Goal: Transaction & Acquisition: Purchase product/service

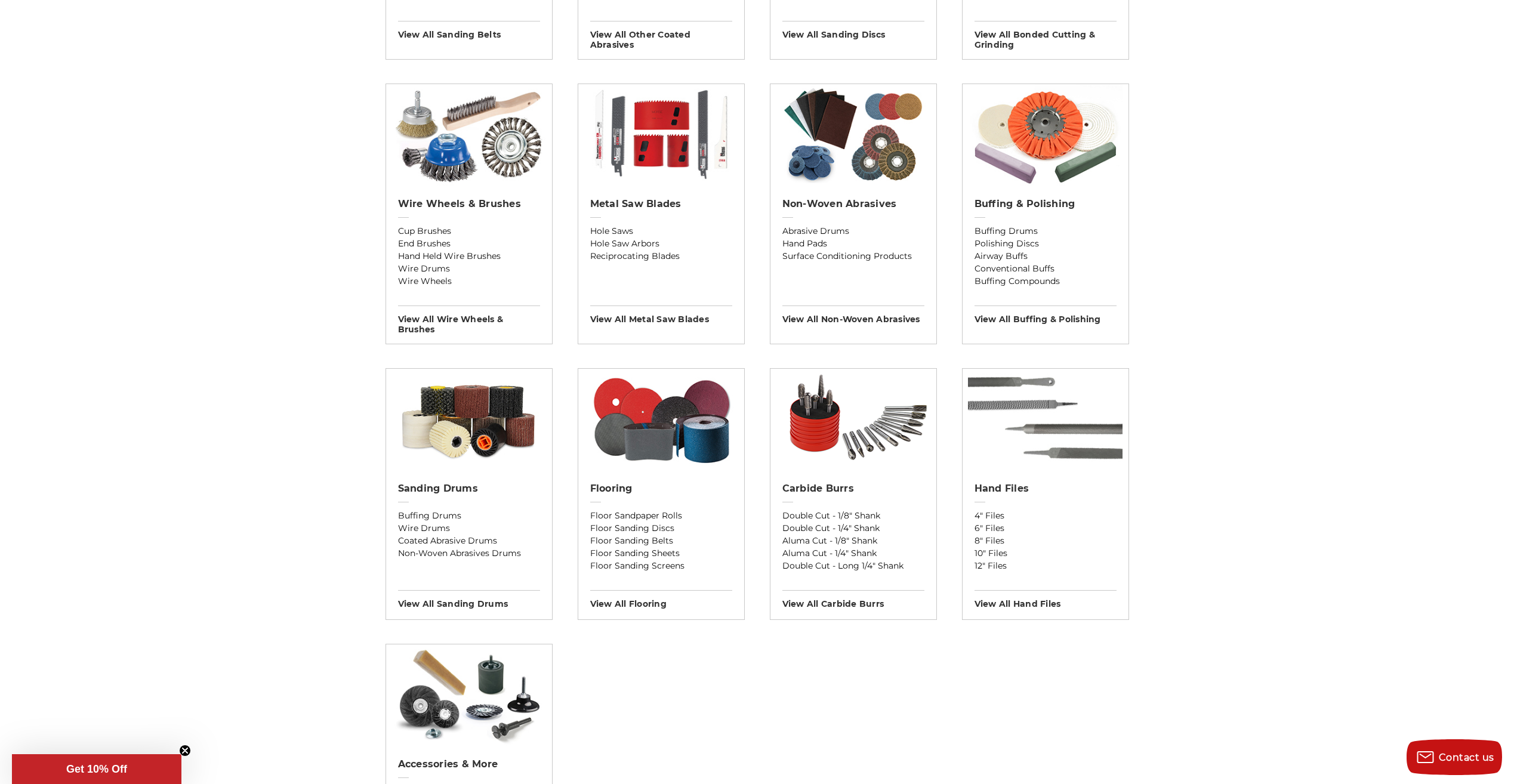
scroll to position [716, 0]
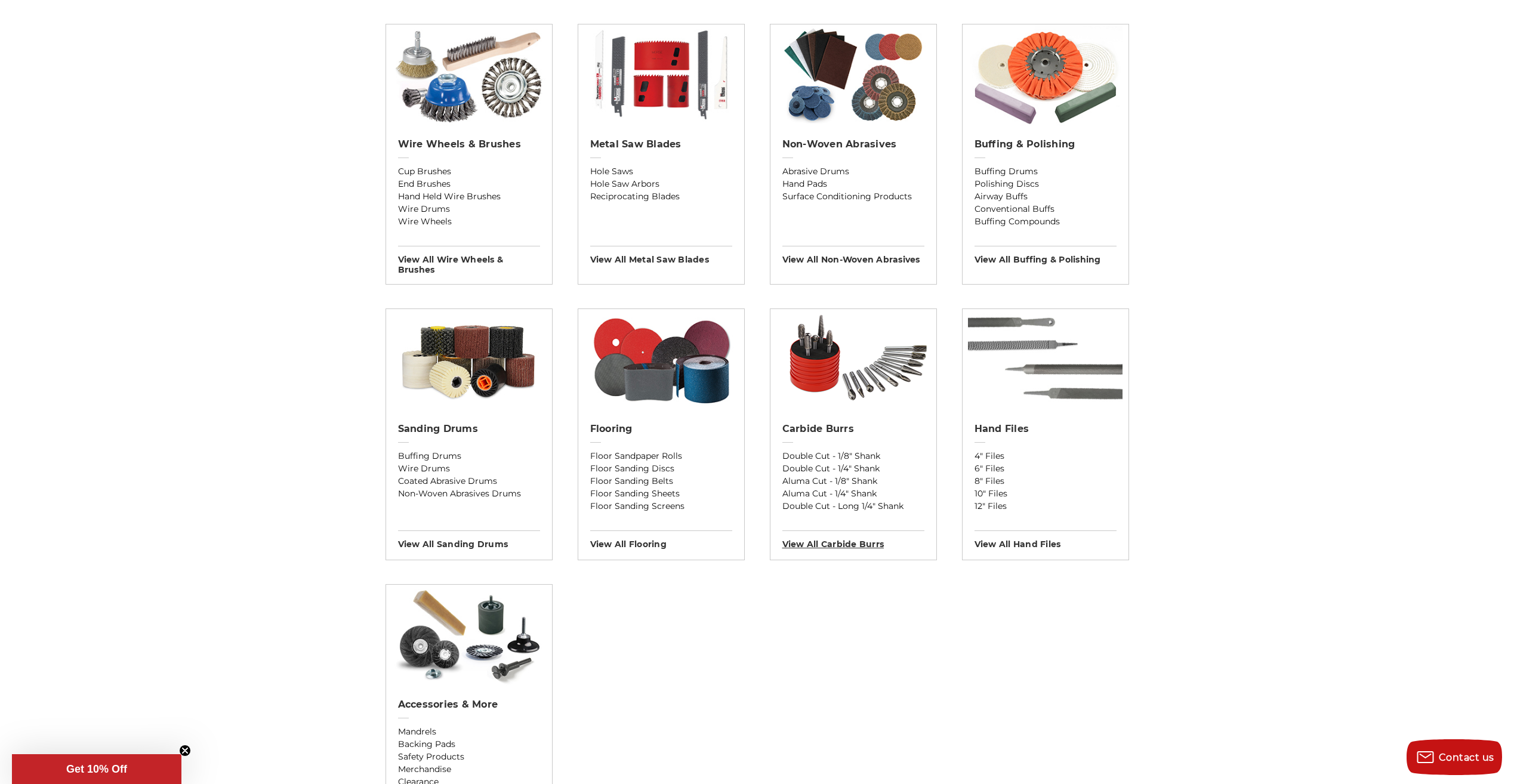
click at [861, 544] on h3 "View All carbide burrs" at bounding box center [853, 540] width 142 height 19
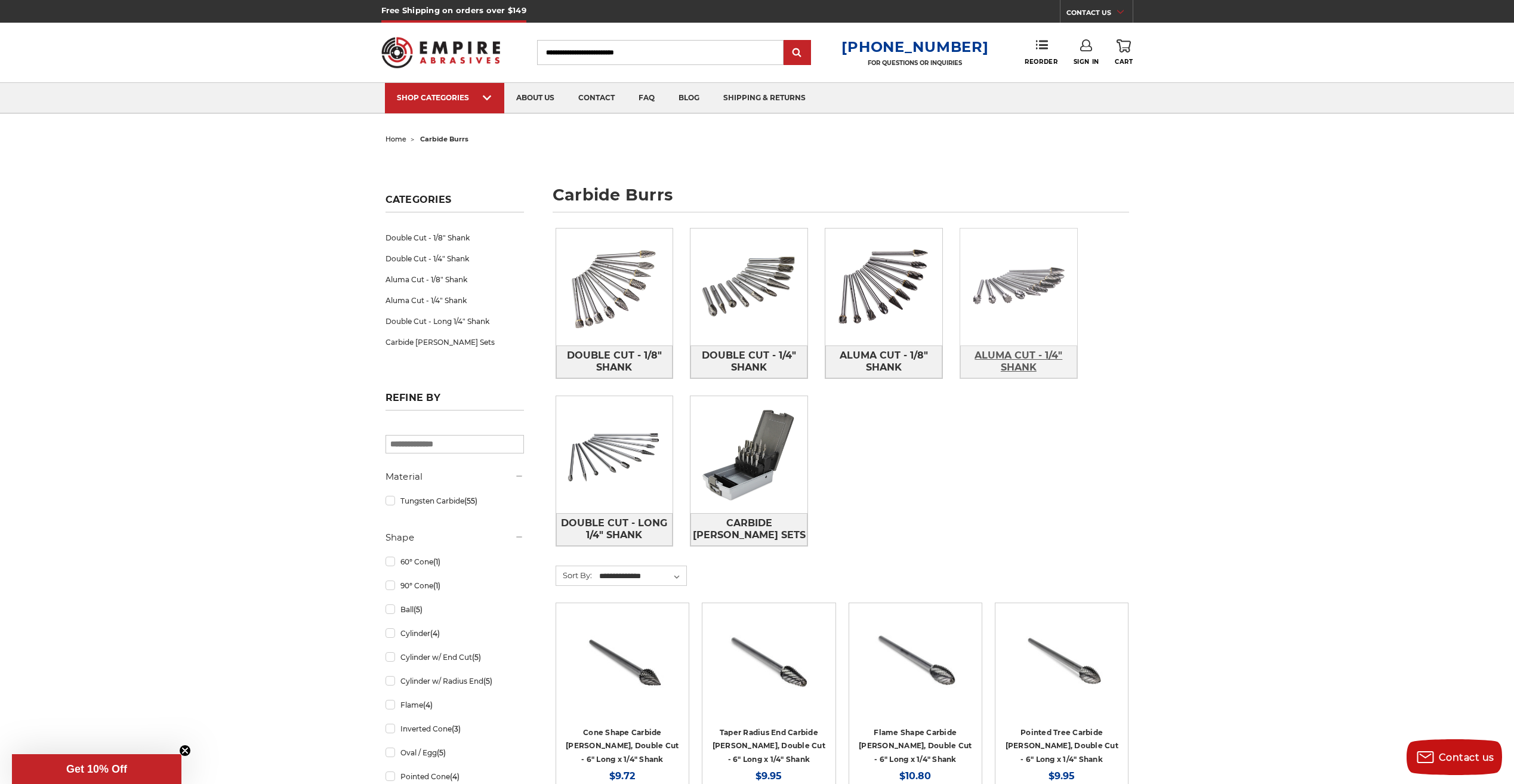
click at [1015, 359] on span "Aluma Cut - 1/4" Shank" at bounding box center [1019, 362] width 116 height 32
click at [743, 528] on span "Carbide [PERSON_NAME] Sets" at bounding box center [749, 529] width 116 height 32
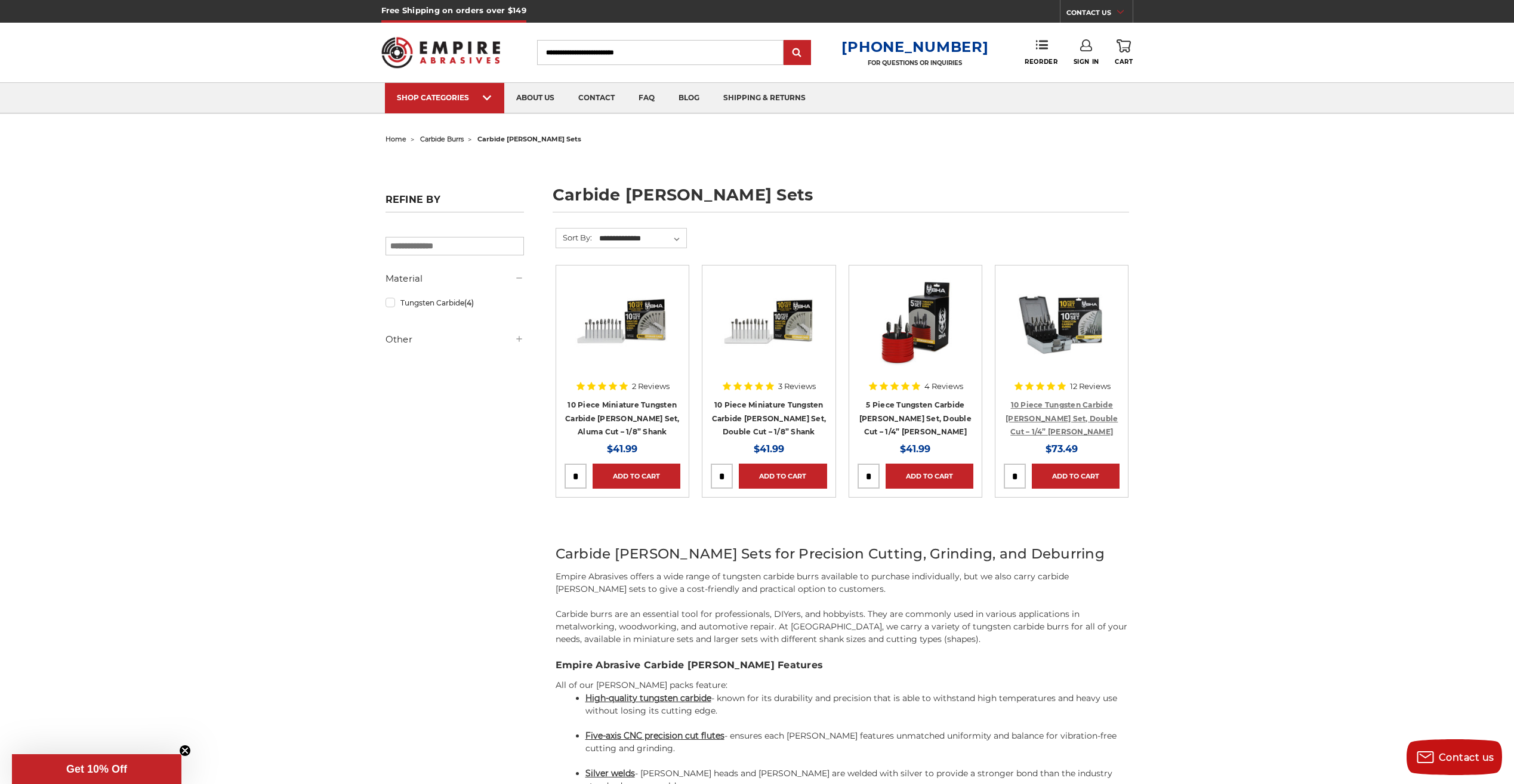
click at [1046, 408] on link "10 Piece Tungsten Carbide [PERSON_NAME] Set, Double Cut – 1/4” [PERSON_NAME]" at bounding box center [1062, 418] width 112 height 36
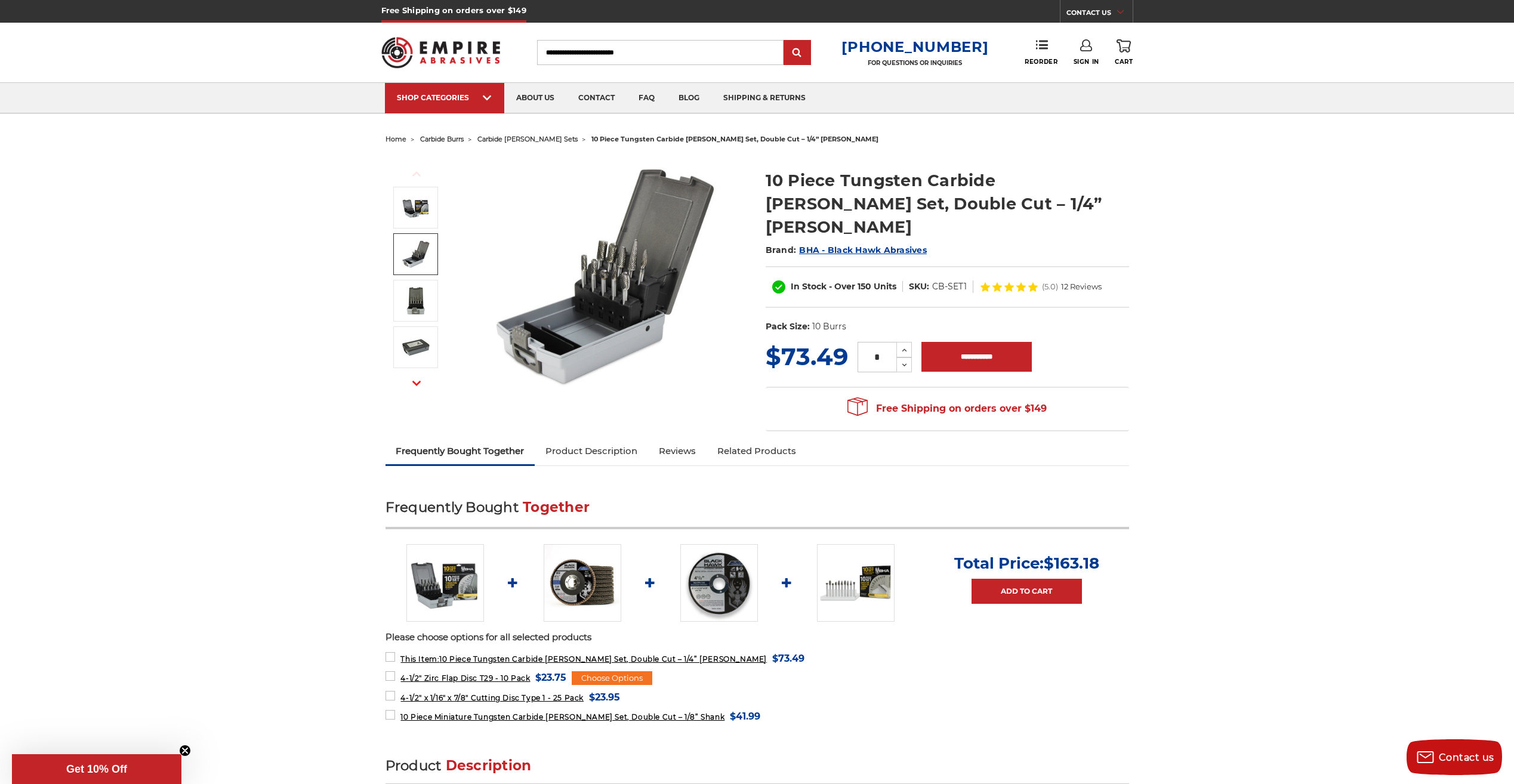
click at [416, 263] on img at bounding box center [416, 254] width 30 height 30
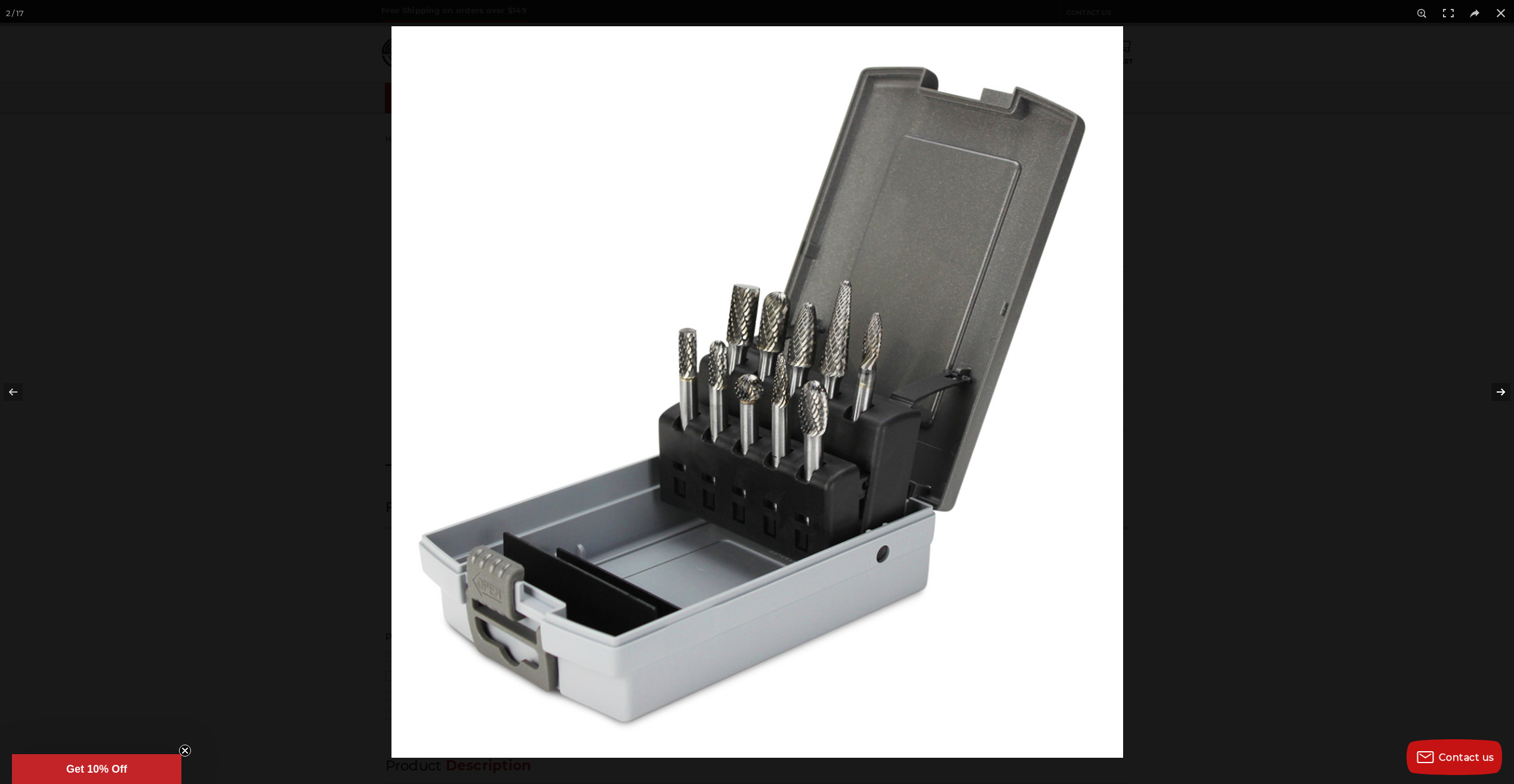
click at [1495, 394] on button at bounding box center [1493, 392] width 42 height 59
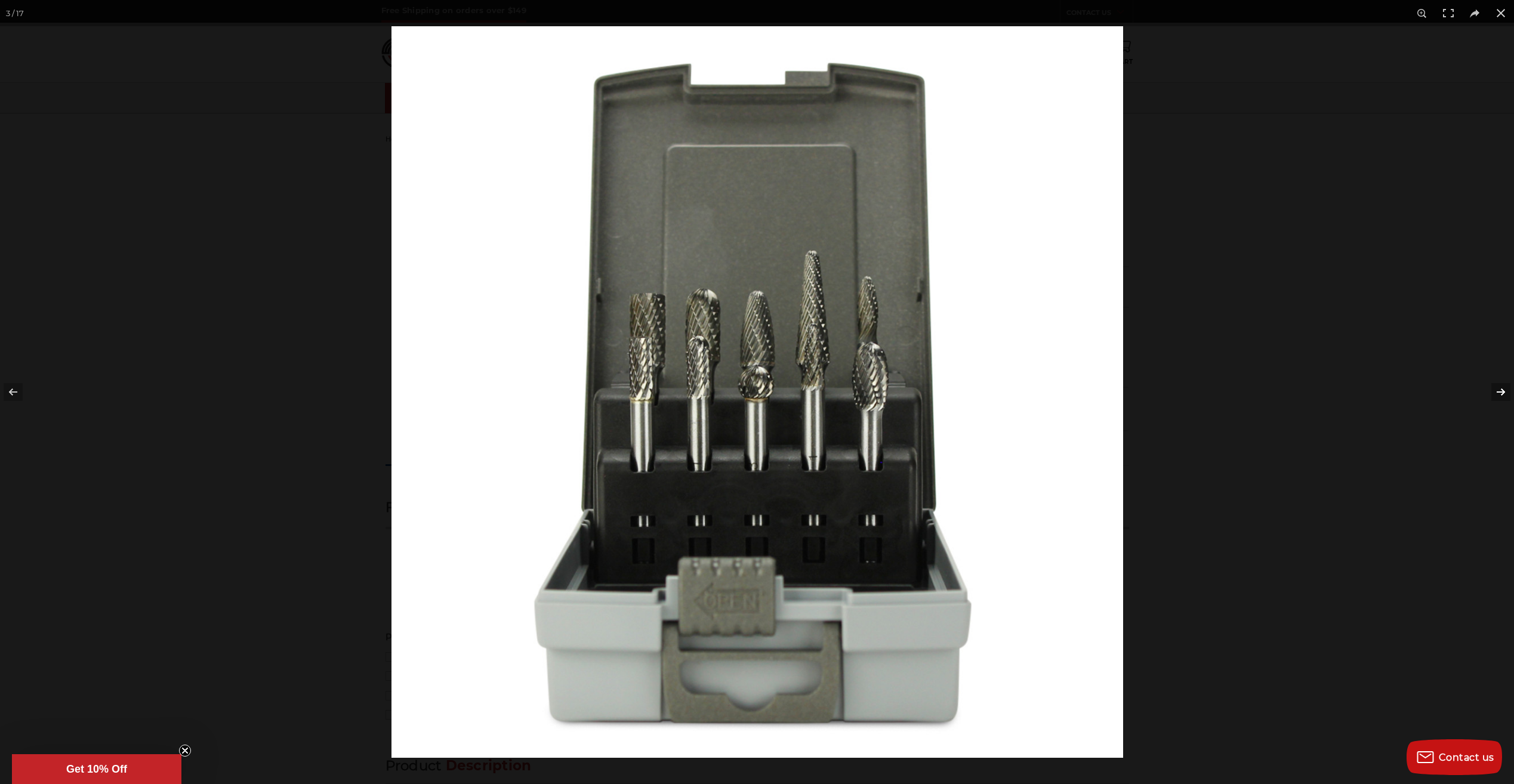
click at [1495, 394] on button at bounding box center [1493, 392] width 42 height 59
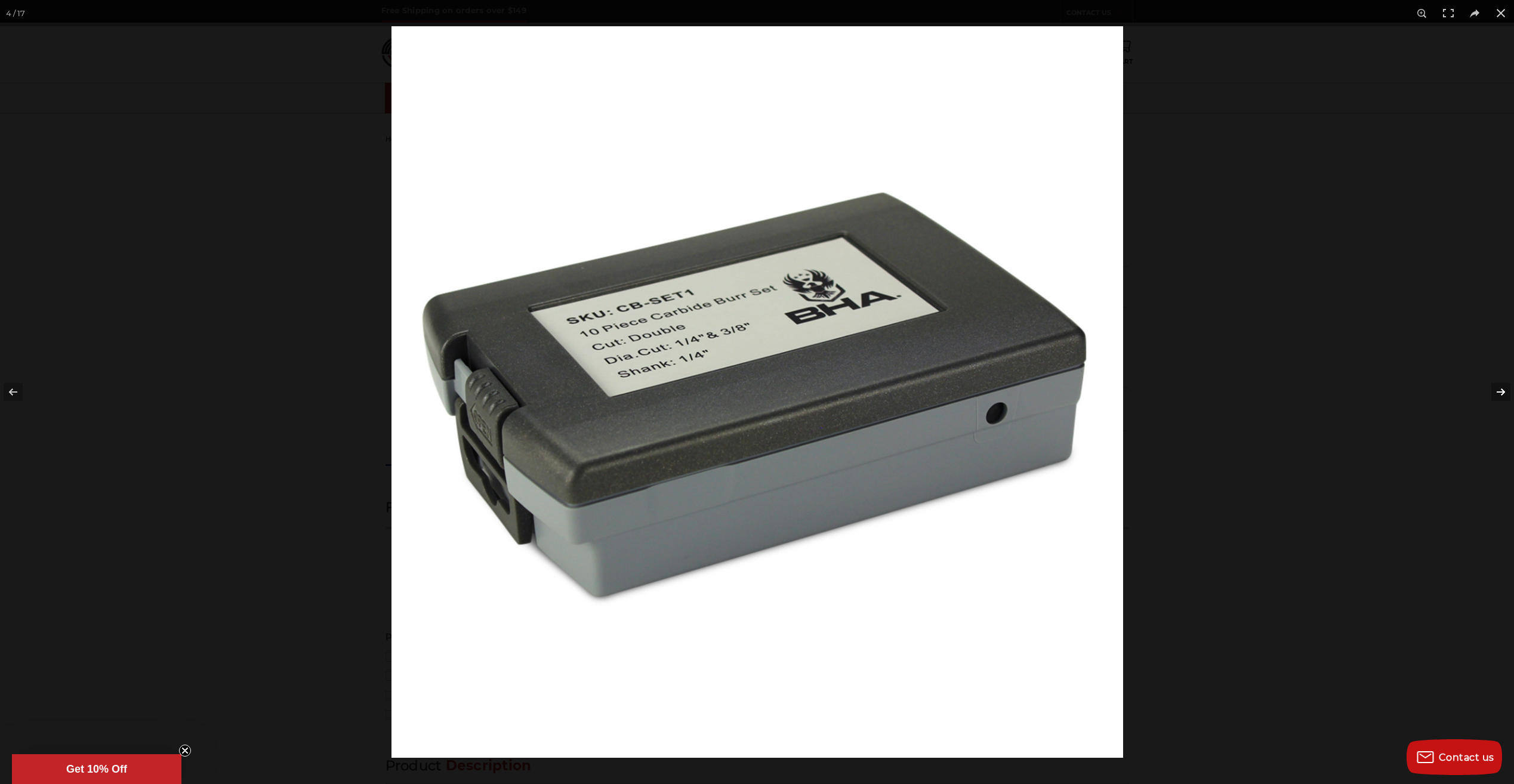
click at [1495, 394] on button at bounding box center [1493, 392] width 42 height 59
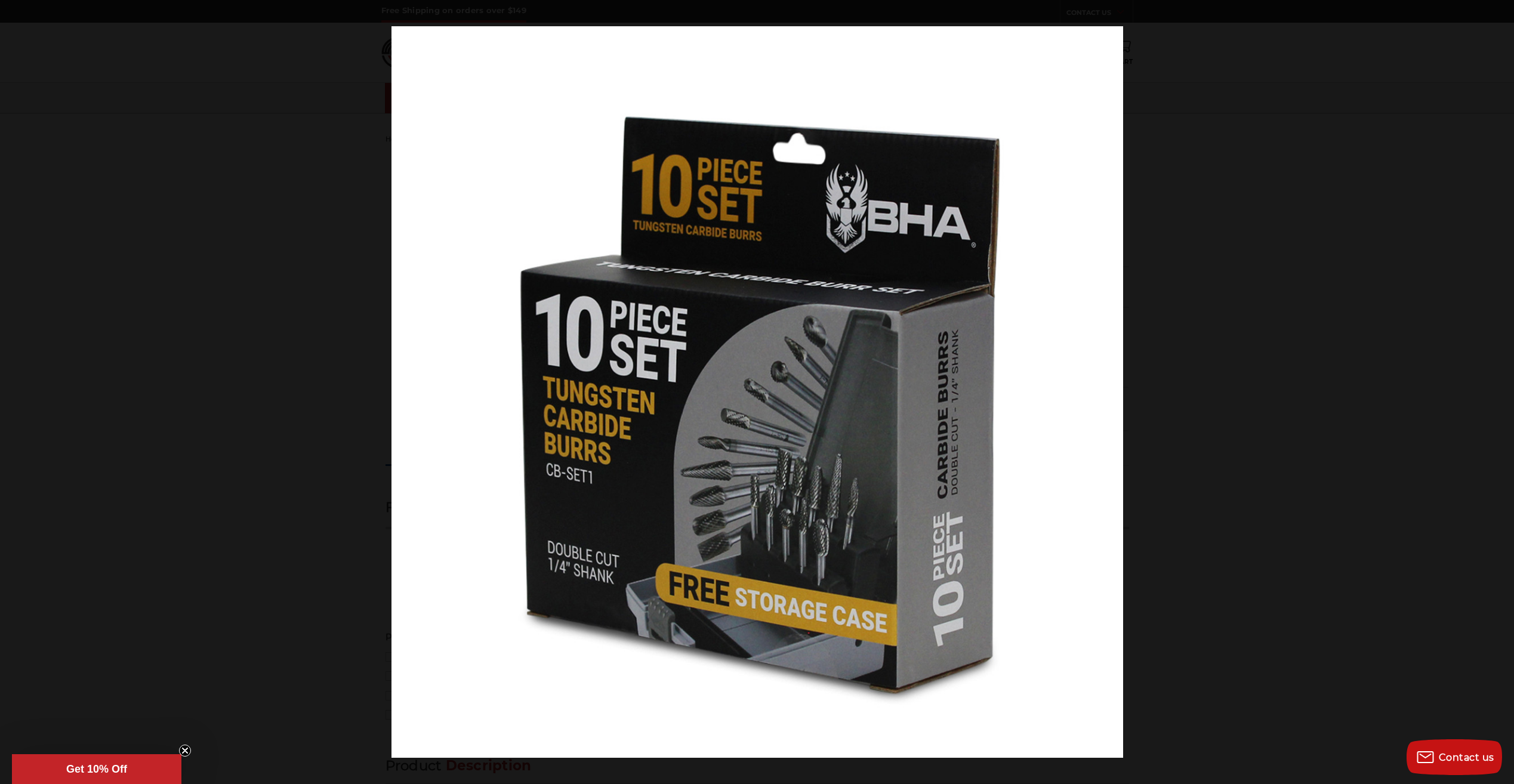
click at [1495, 394] on button at bounding box center [1493, 392] width 42 height 59
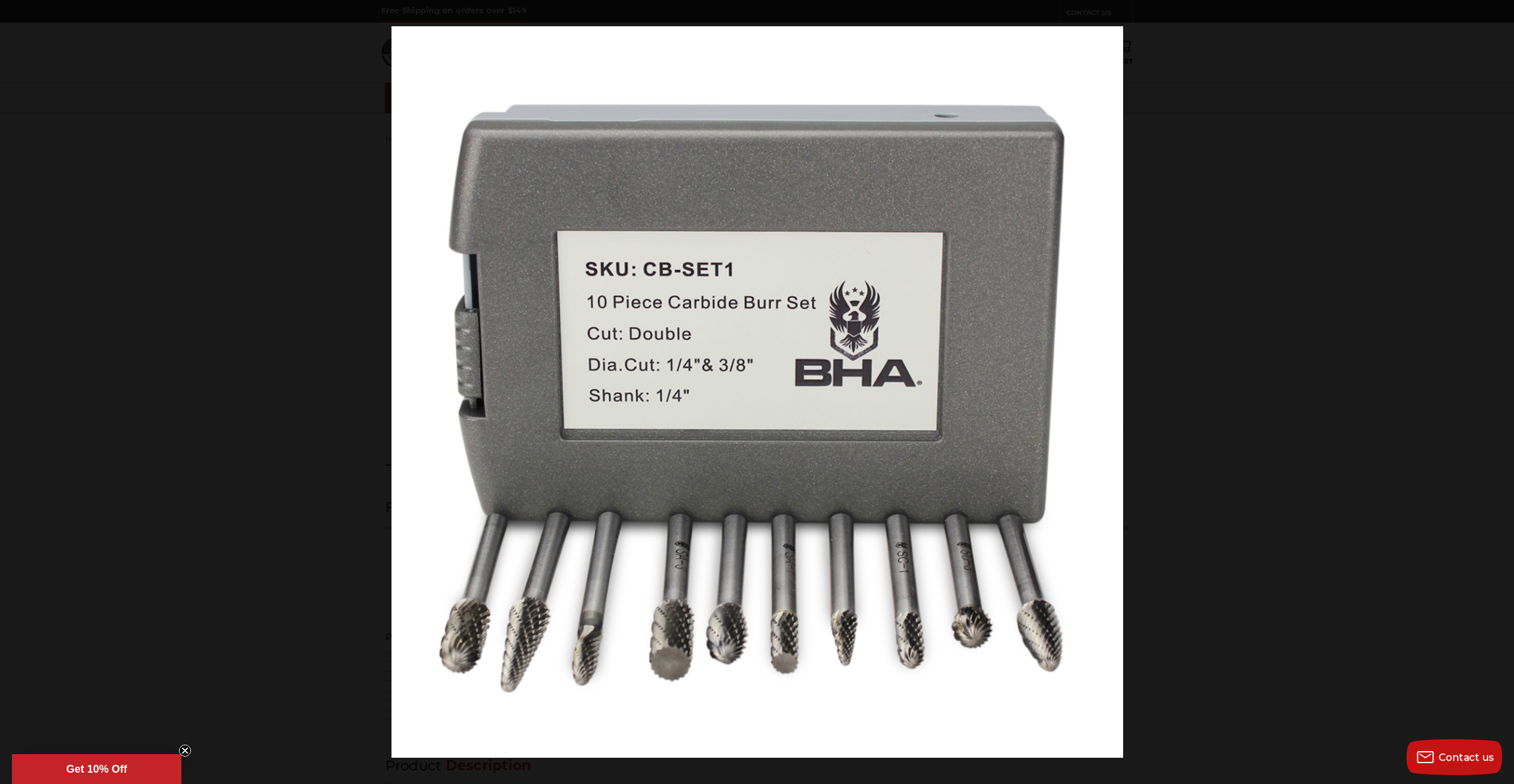
click at [1495, 394] on button at bounding box center [1493, 392] width 42 height 59
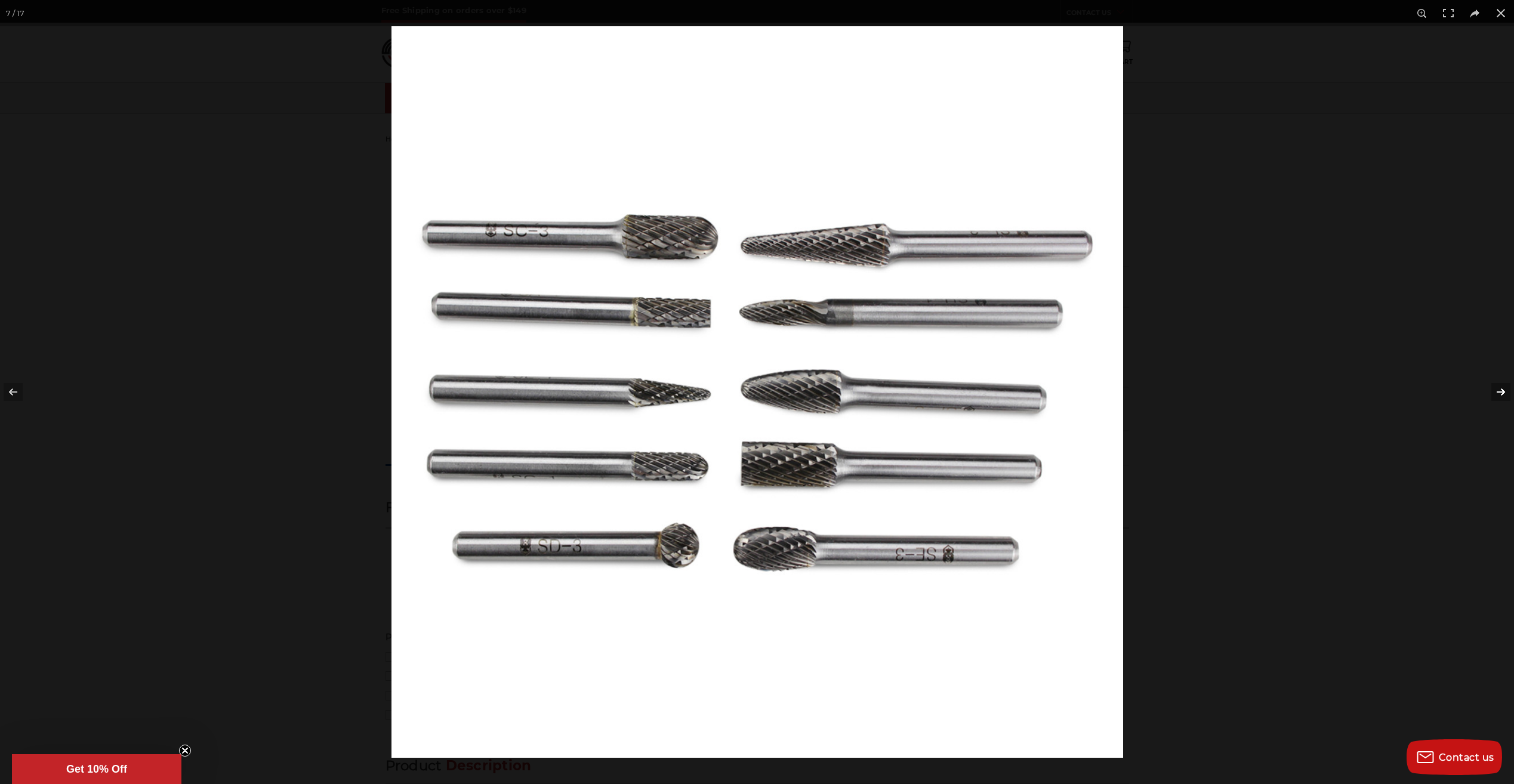
click at [1494, 398] on button at bounding box center [1493, 392] width 42 height 59
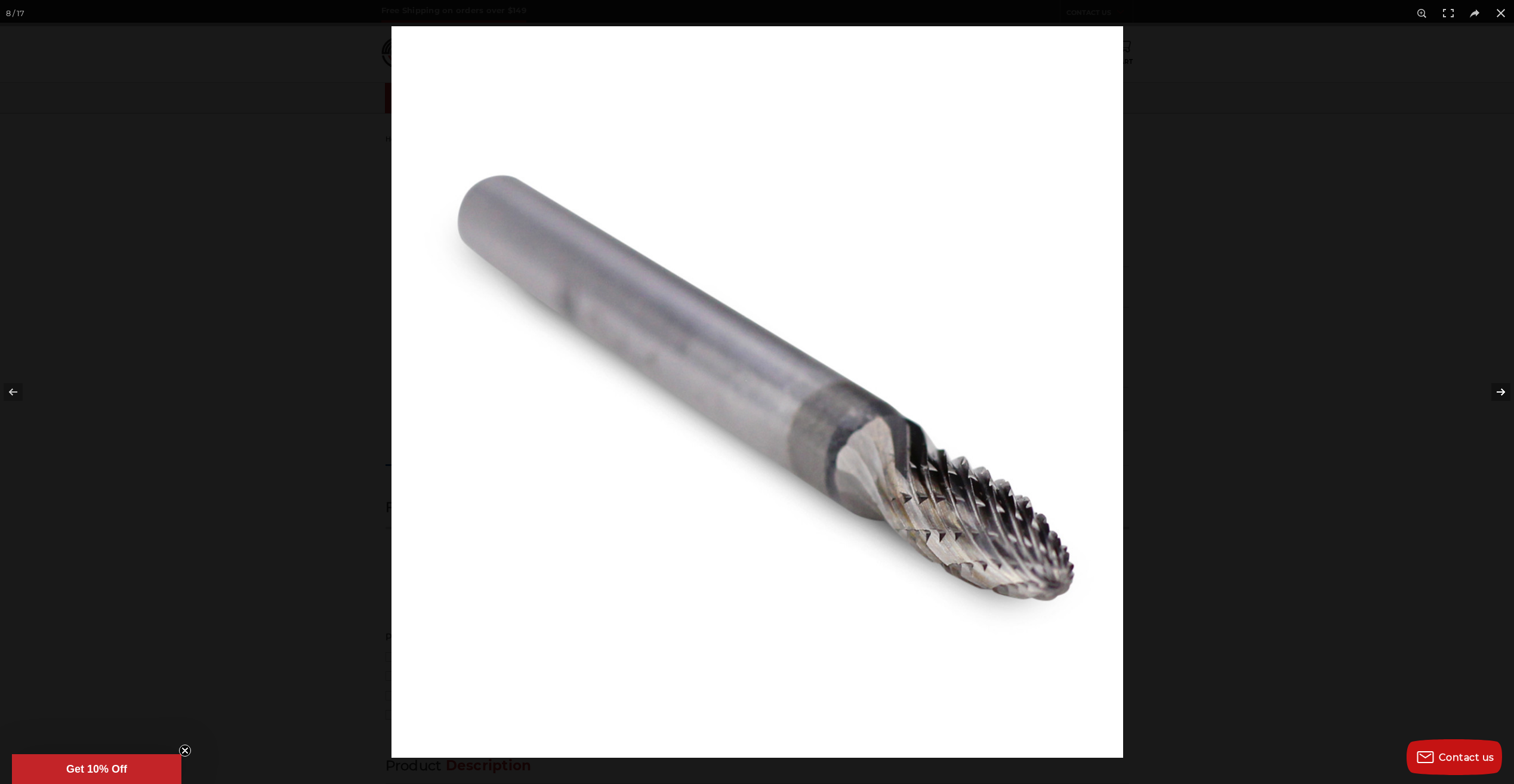
click at [1494, 398] on button at bounding box center [1493, 392] width 42 height 59
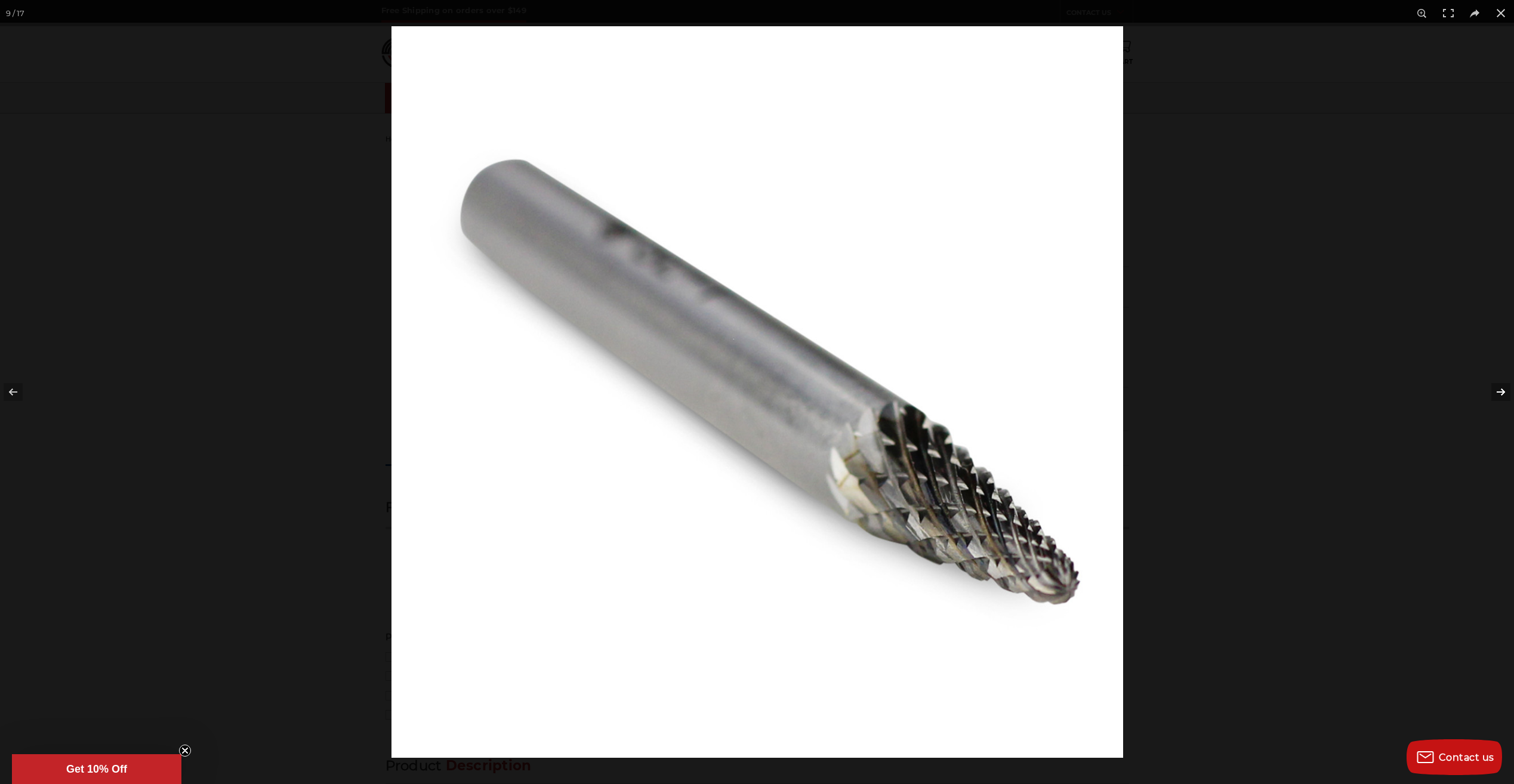
click at [1494, 398] on button at bounding box center [1493, 392] width 42 height 59
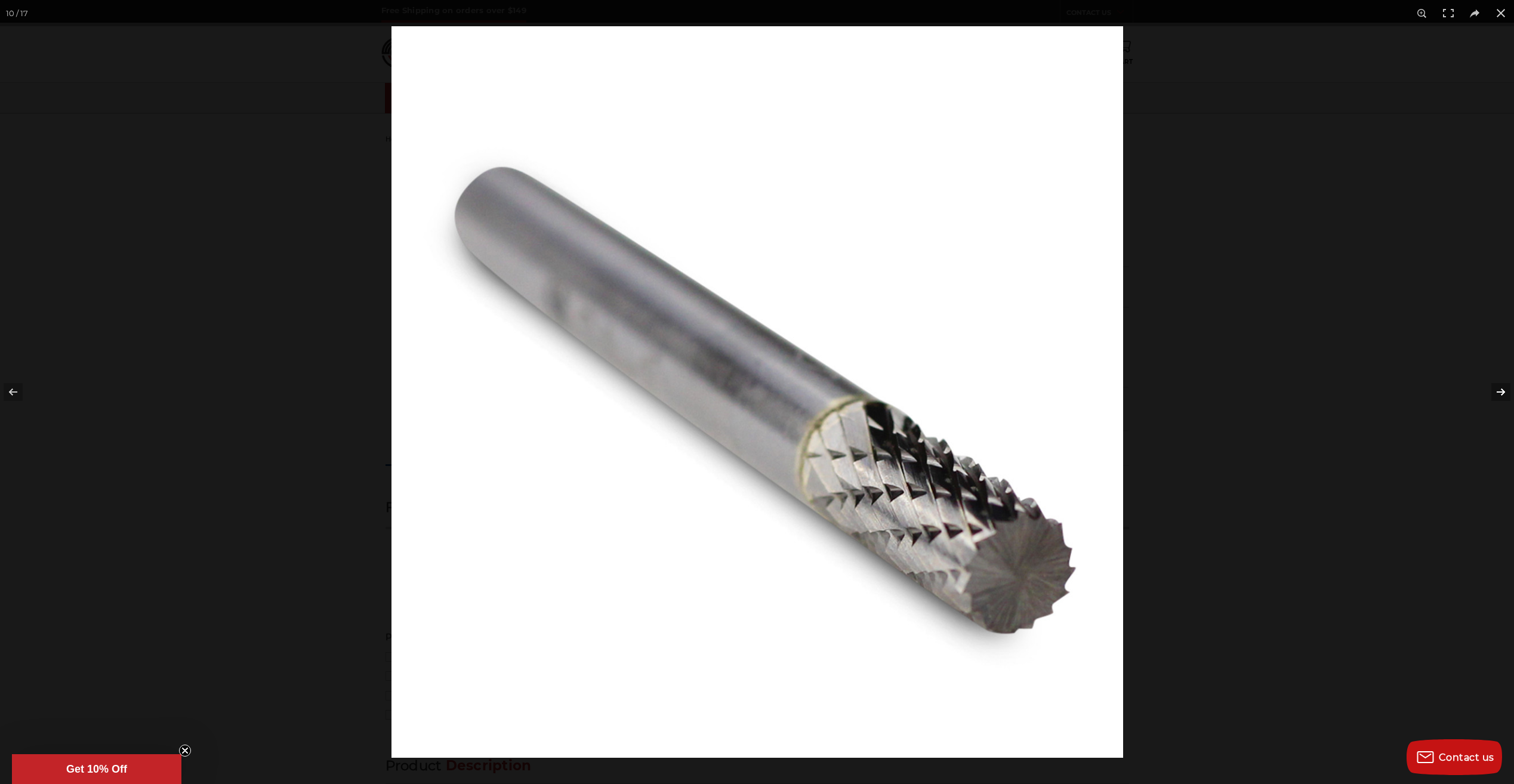
click at [1494, 398] on button at bounding box center [1493, 392] width 42 height 59
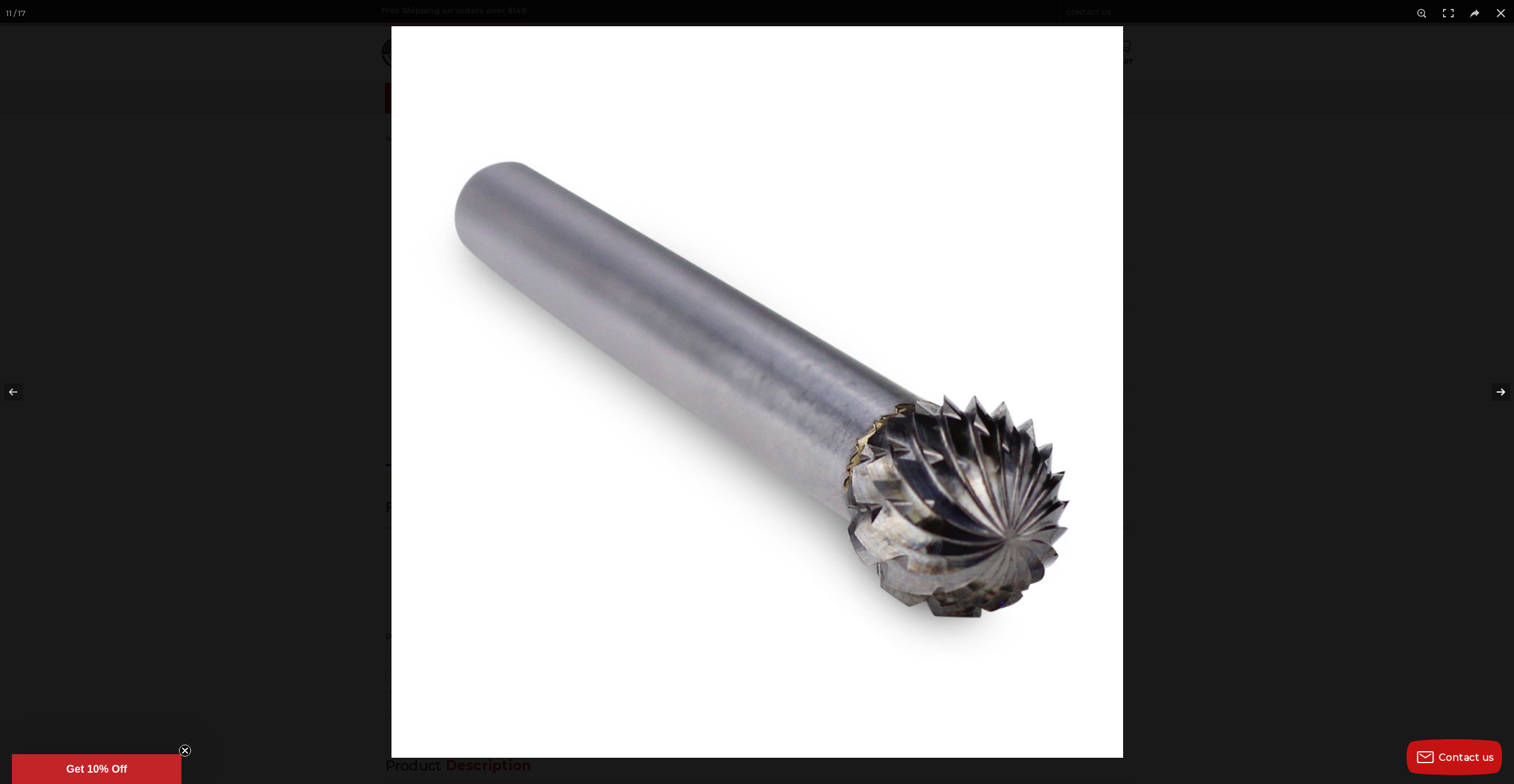
click at [1494, 398] on button at bounding box center [1493, 392] width 42 height 59
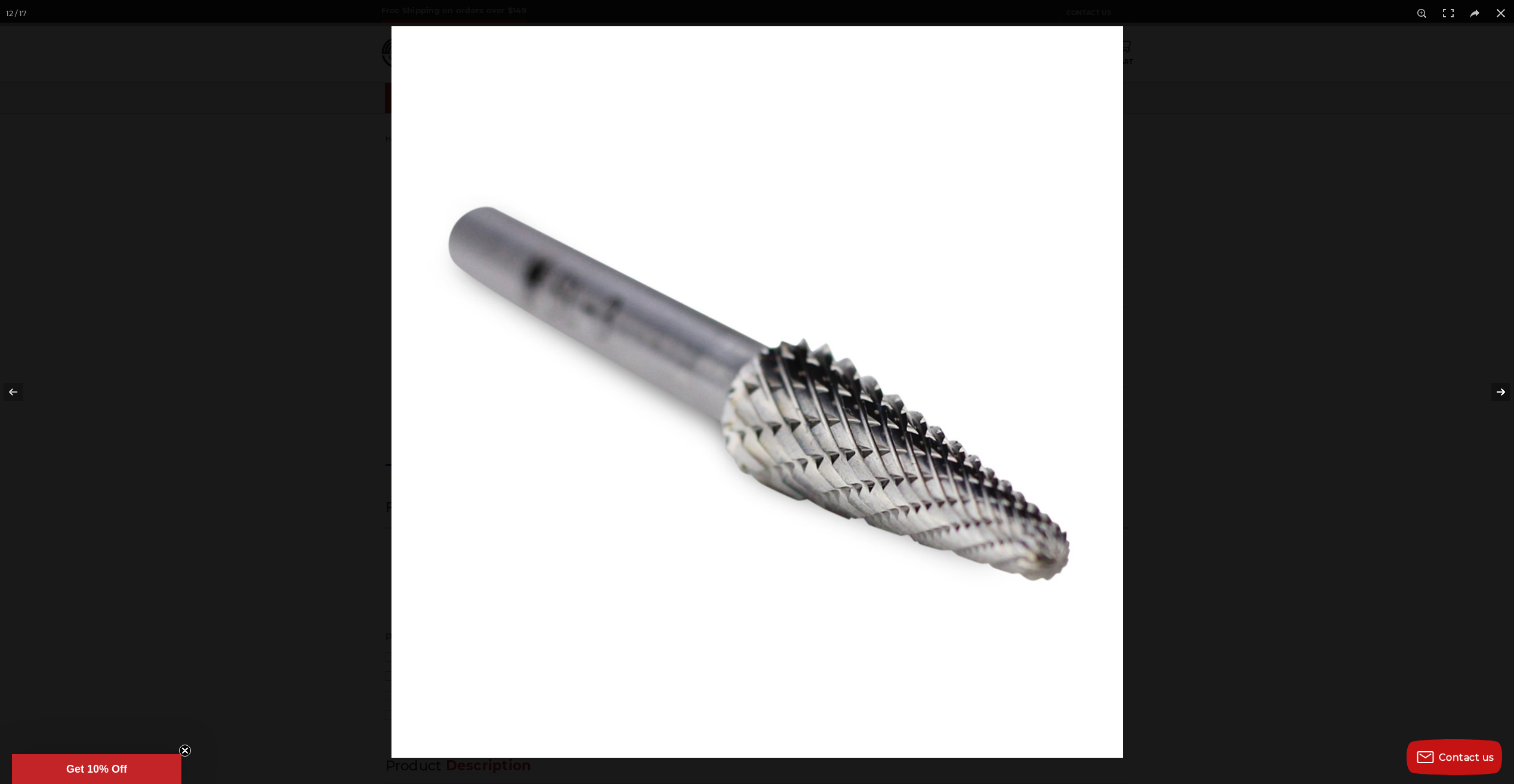
click at [1494, 398] on button at bounding box center [1493, 392] width 42 height 59
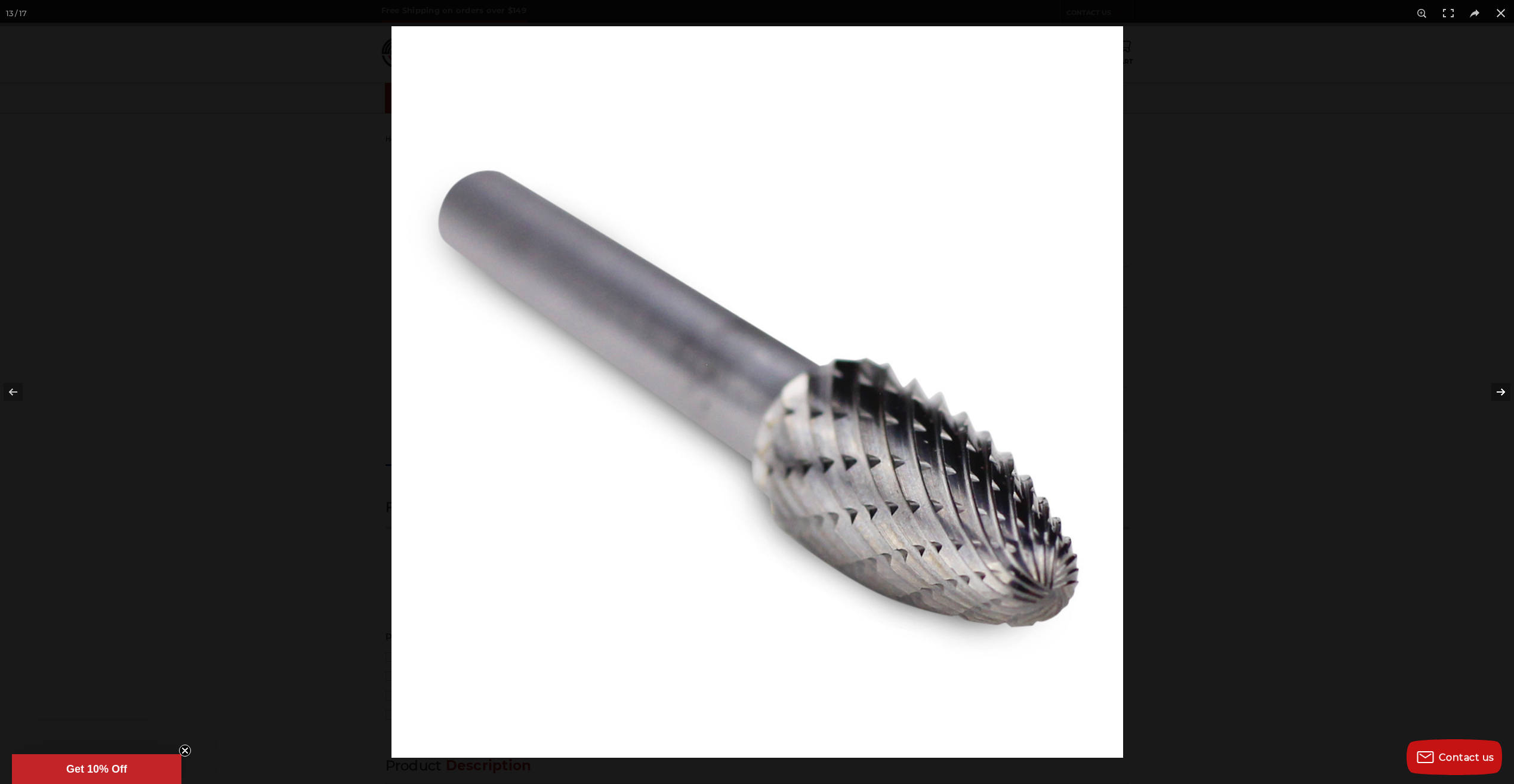
click at [1500, 388] on button at bounding box center [1493, 392] width 42 height 59
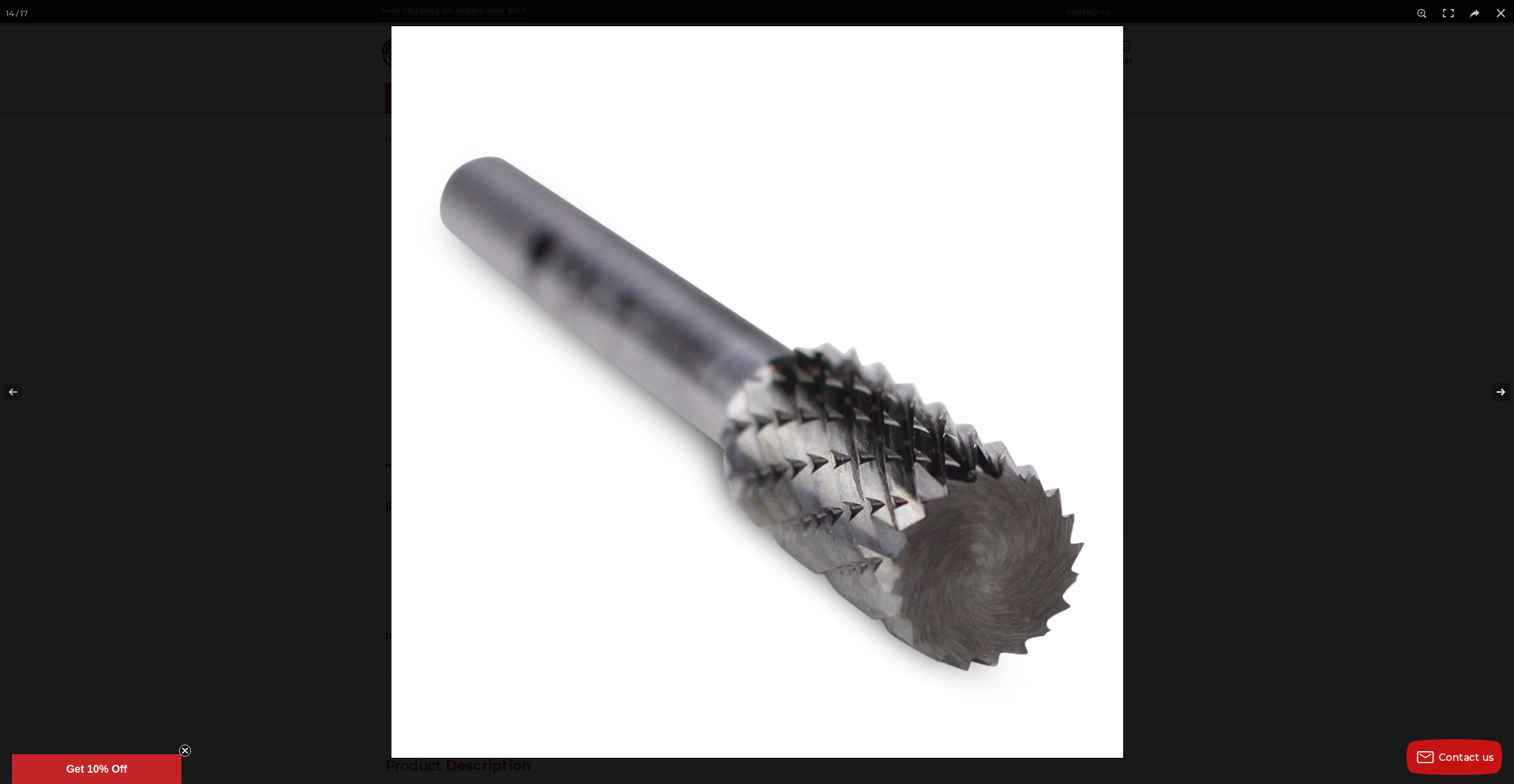
click at [1500, 390] on button at bounding box center [1493, 392] width 42 height 59
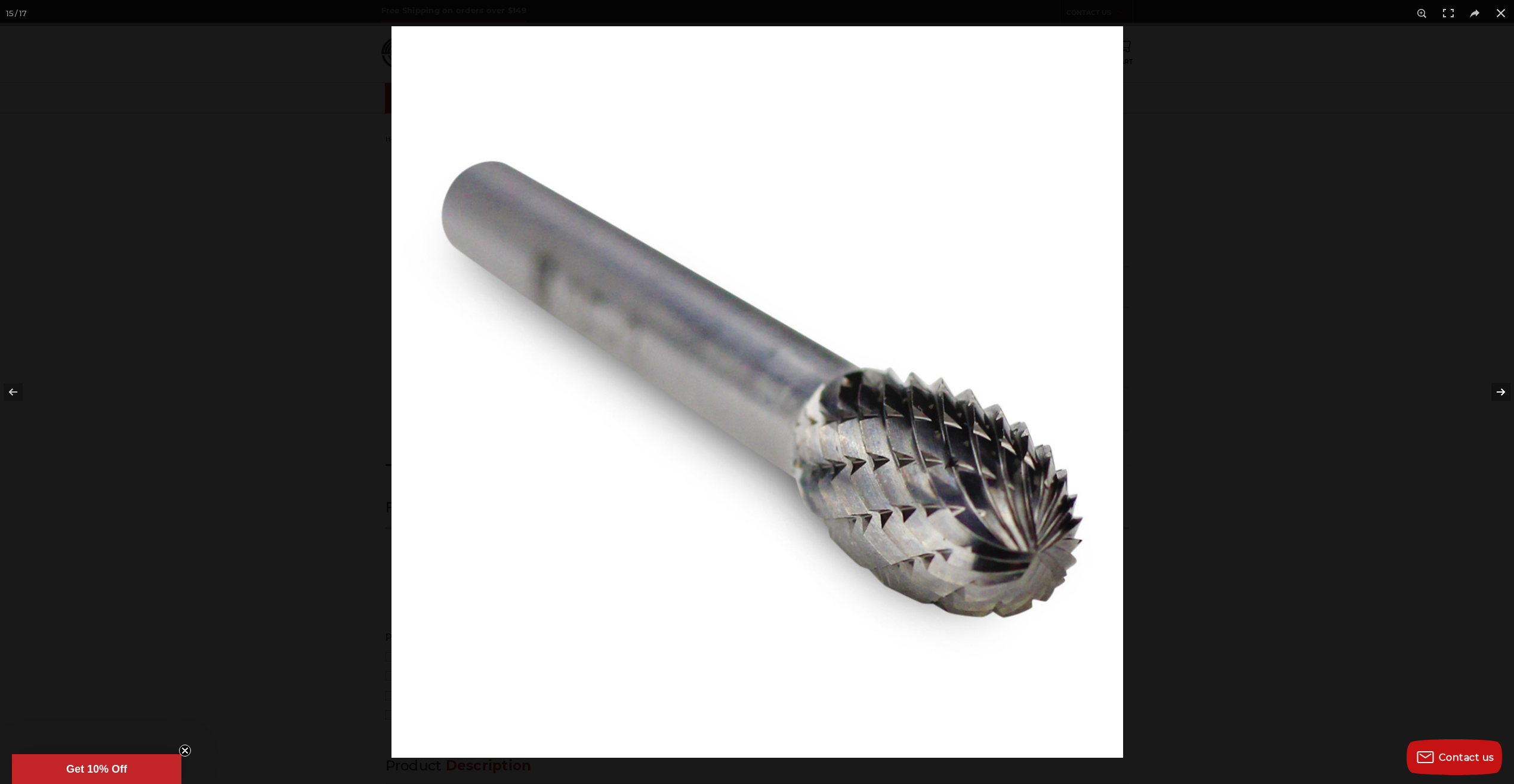
click at [1497, 394] on button at bounding box center [1493, 392] width 42 height 59
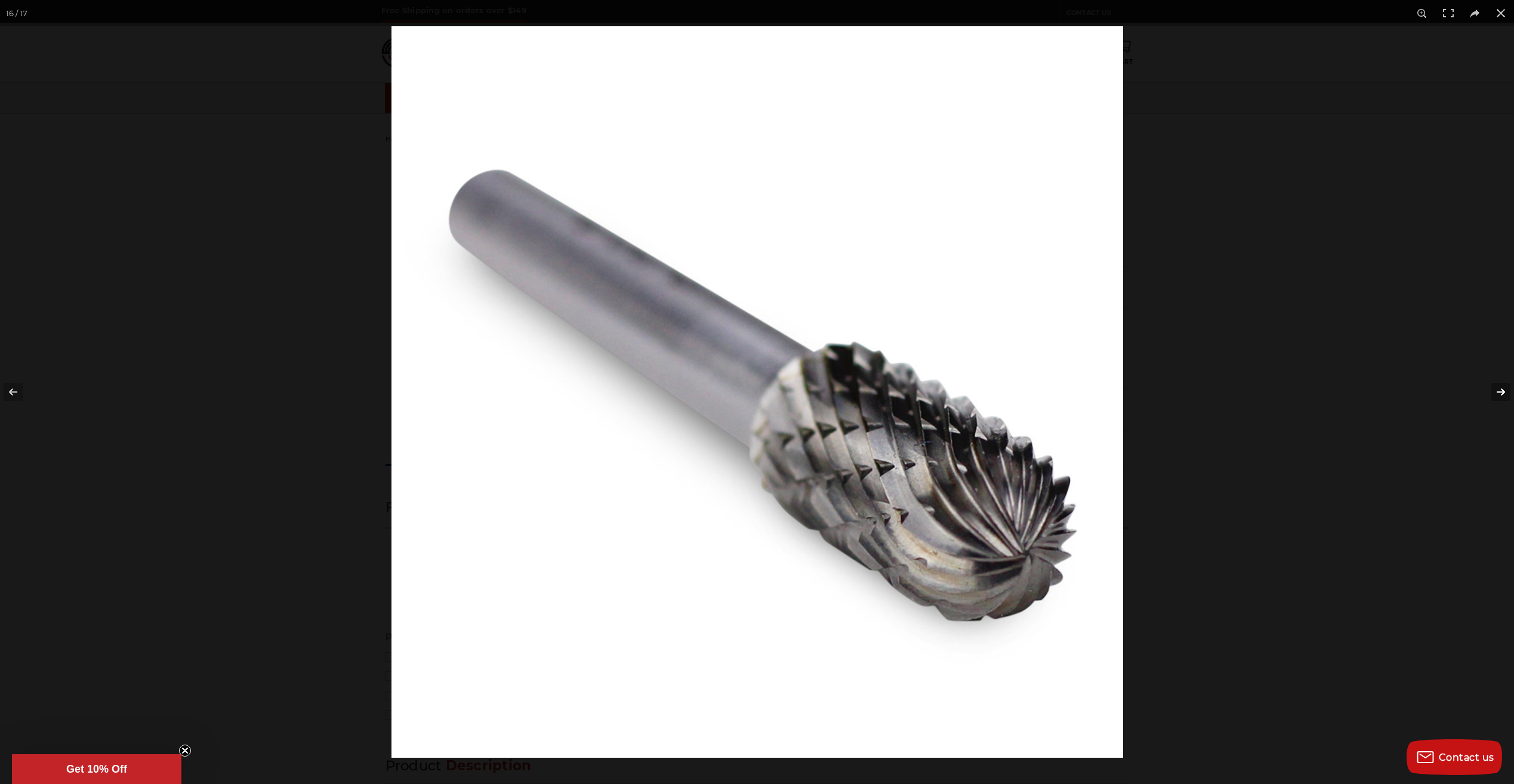
click at [1497, 392] on button at bounding box center [1493, 392] width 42 height 59
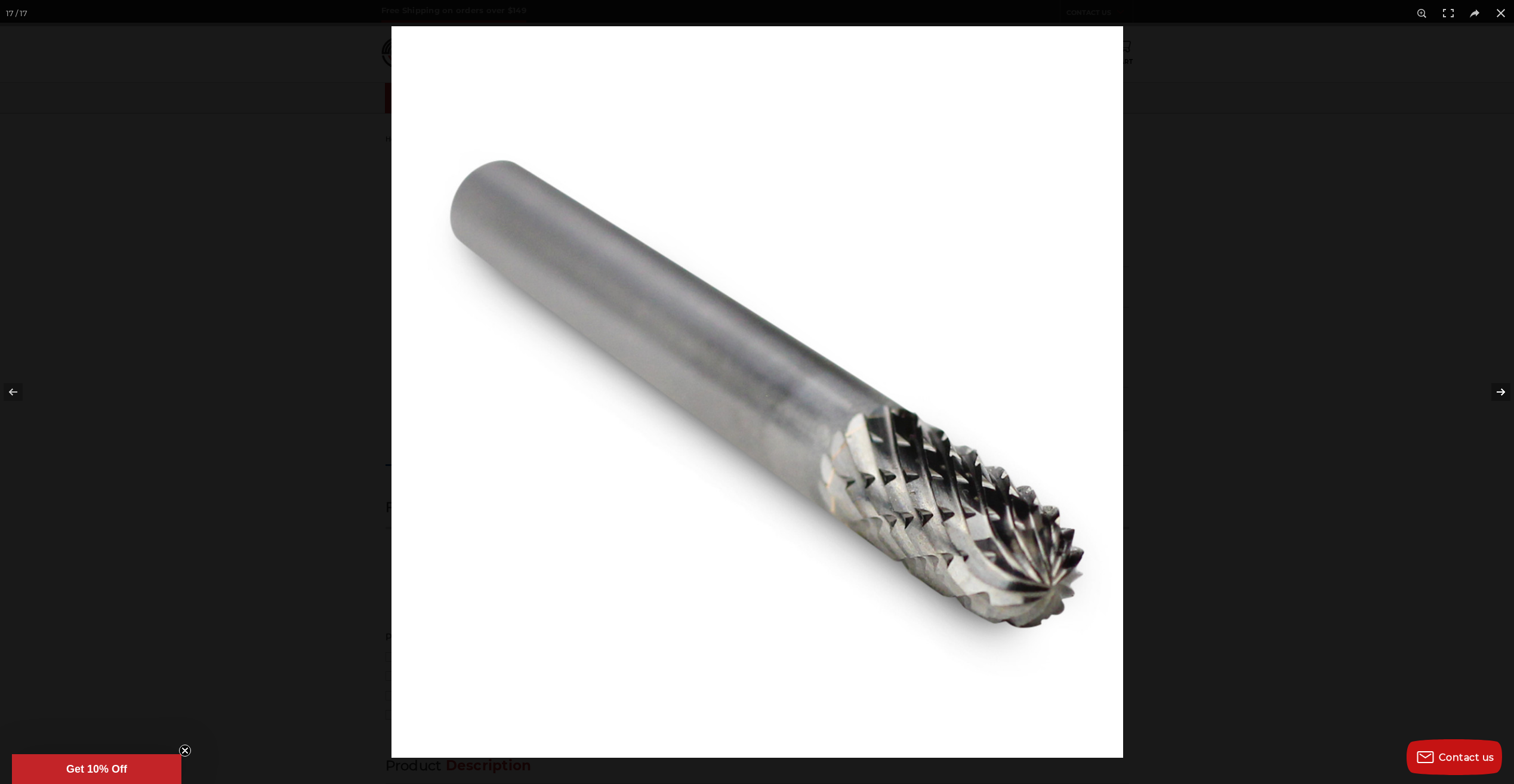
click at [1497, 392] on button at bounding box center [1493, 392] width 42 height 59
